Goal: Task Accomplishment & Management: Use online tool/utility

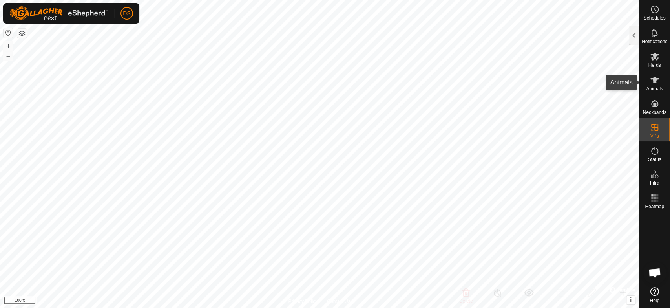
click at [655, 78] on icon at bounding box center [654, 80] width 9 height 6
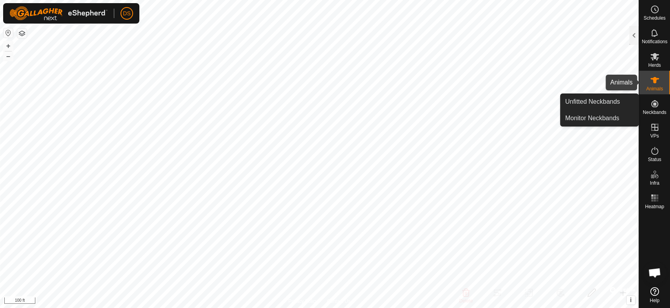
click at [656, 78] on icon at bounding box center [654, 80] width 9 height 6
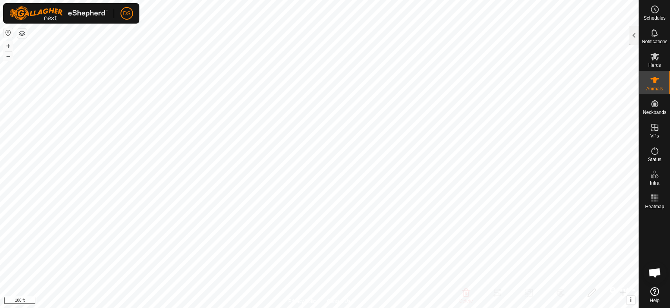
click at [651, 83] on icon at bounding box center [654, 79] width 9 height 9
click at [635, 33] on div at bounding box center [633, 35] width 9 height 19
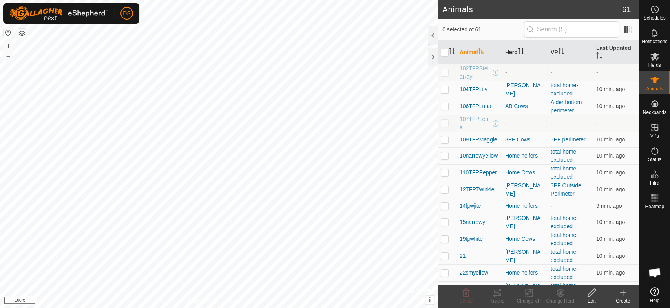
click at [509, 51] on th "Herd" at bounding box center [525, 53] width 46 height 24
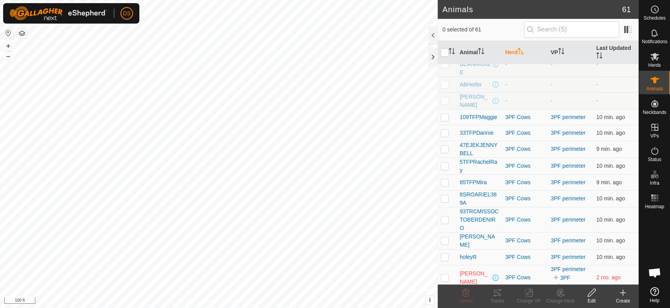
scroll to position [131, 0]
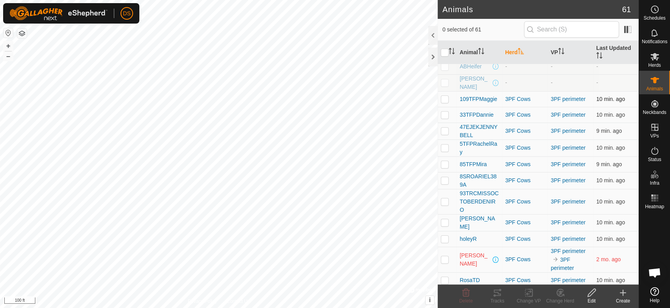
click at [442, 98] on p-checkbox at bounding box center [445, 99] width 8 height 6
checkbox input "true"
click at [444, 114] on p-checkbox at bounding box center [445, 114] width 8 height 6
checkbox input "true"
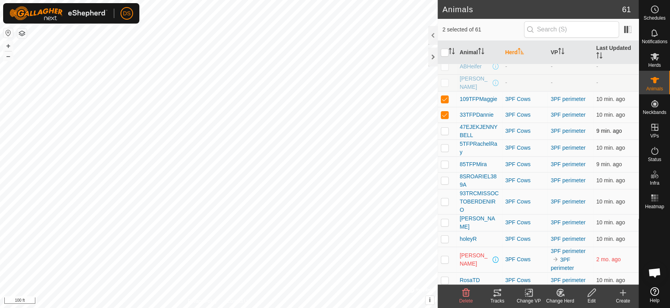
click at [444, 133] on p-checkbox at bounding box center [445, 131] width 8 height 6
checkbox input "true"
click at [445, 165] on p-checkbox at bounding box center [445, 164] width 8 height 6
checkbox input "true"
click at [441, 181] on p-checkbox at bounding box center [445, 180] width 8 height 6
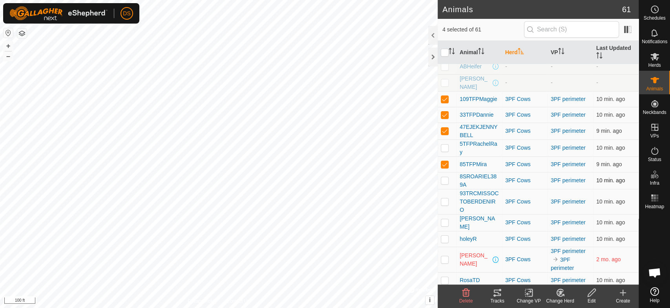
checkbox input "true"
click at [443, 201] on p-checkbox at bounding box center [445, 201] width 8 height 6
checkbox input "false"
click at [441, 236] on p-checkbox at bounding box center [445, 238] width 8 height 6
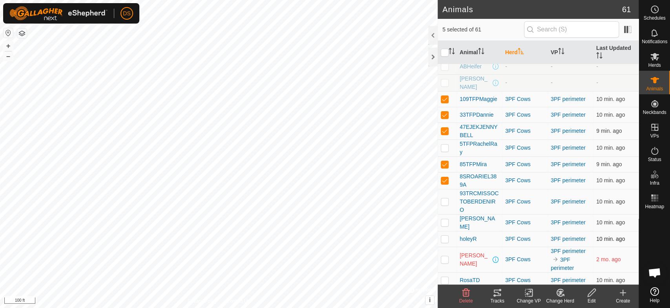
checkbox input "true"
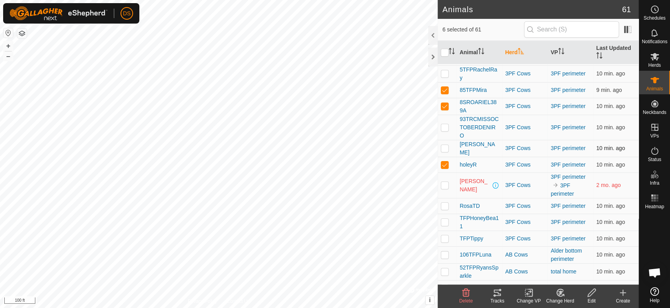
scroll to position [218, 0]
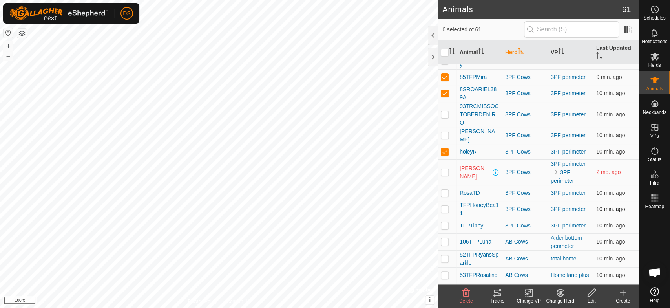
click at [447, 206] on p-checkbox at bounding box center [445, 209] width 8 height 6
checkbox input "true"
click at [443, 225] on p-checkbox at bounding box center [445, 225] width 8 height 6
checkbox input "true"
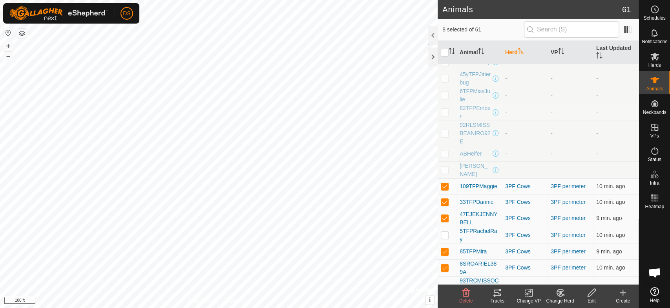
scroll to position [87, 0]
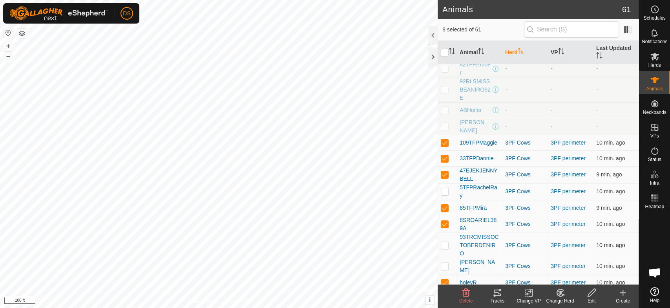
click at [443, 242] on p-checkbox at bounding box center [445, 245] width 8 height 6
checkbox input "true"
click at [443, 267] on p-checkbox at bounding box center [445, 266] width 8 height 6
checkbox input "true"
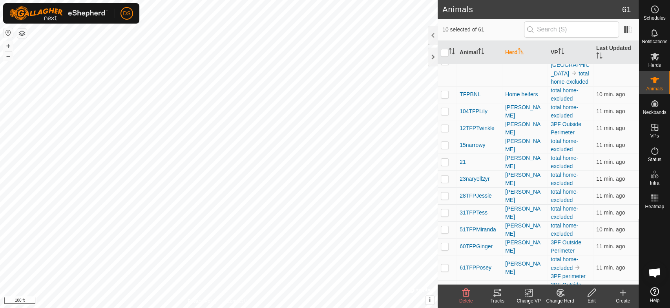
scroll to position [741, 0]
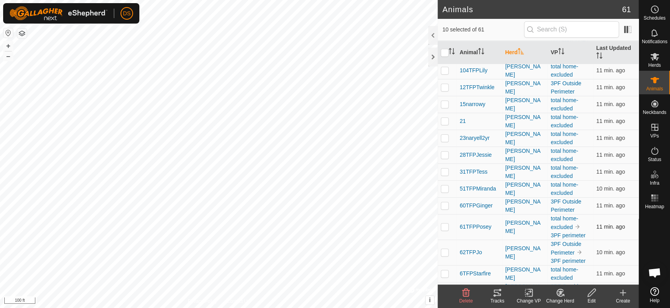
click at [443, 223] on p-checkbox at bounding box center [445, 226] width 8 height 6
checkbox input "true"
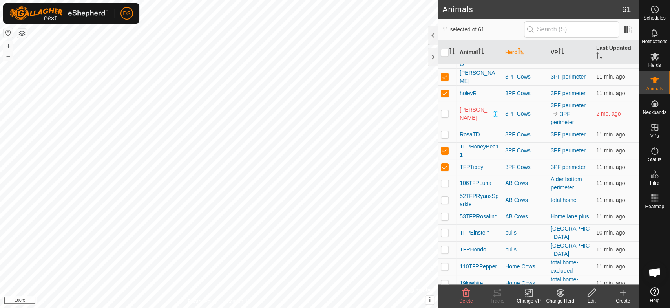
scroll to position [261, 0]
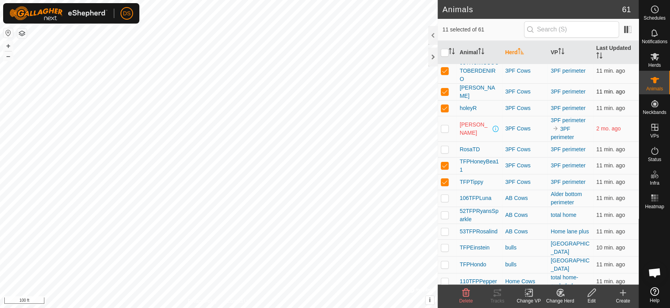
click at [444, 88] on p-checkbox at bounding box center [445, 91] width 8 height 6
checkbox input "false"
click at [494, 293] on icon at bounding box center [496, 292] width 9 height 9
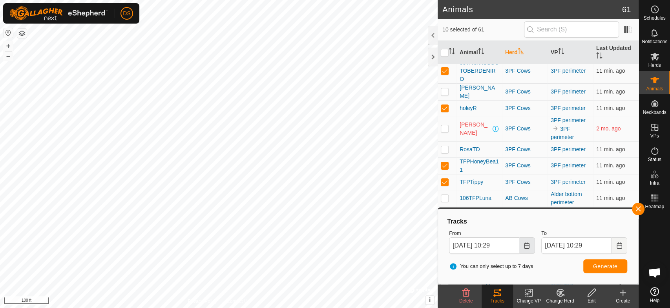
click at [525, 244] on icon "Choose Date" at bounding box center [526, 245] width 6 height 6
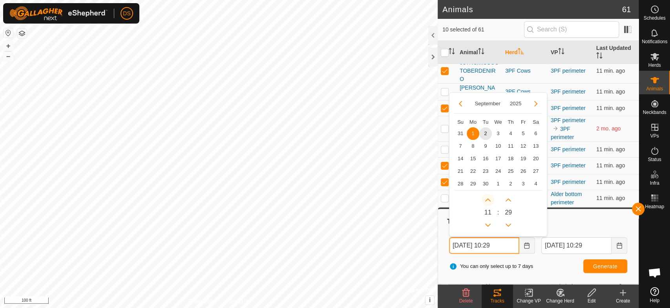
click at [487, 199] on button "Next Hour" at bounding box center [487, 199] width 13 height 13
click at [487, 199] on span "Next Hour" at bounding box center [487, 199] width 0 height 0
click at [487, 199] on button "Next Hour" at bounding box center [487, 199] width 13 height 13
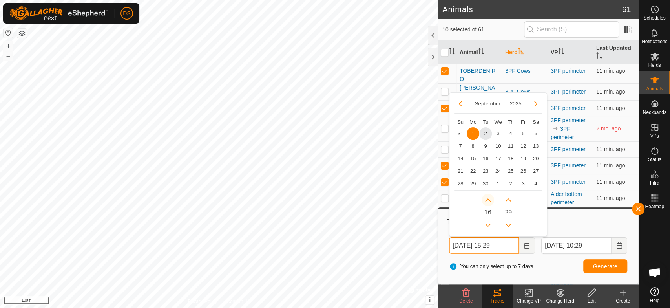
click at [487, 199] on button "Next Hour" at bounding box center [487, 199] width 13 height 13
click at [487, 199] on icon "Next Hour" at bounding box center [487, 199] width 5 height 3
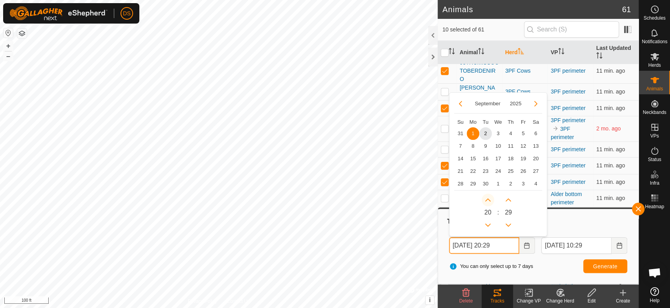
click at [487, 199] on button "Next Hour" at bounding box center [487, 199] width 13 height 13
click at [489, 223] on button "Previous Hour" at bounding box center [487, 225] width 13 height 13
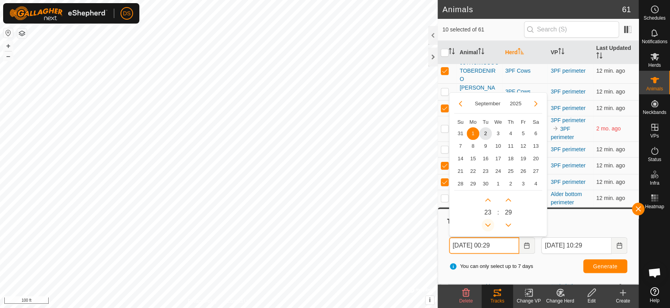
type input "[DATE] 23:29"
click at [592, 265] on button "Generate" at bounding box center [605, 266] width 44 height 14
